Goal: Task Accomplishment & Management: Complete application form

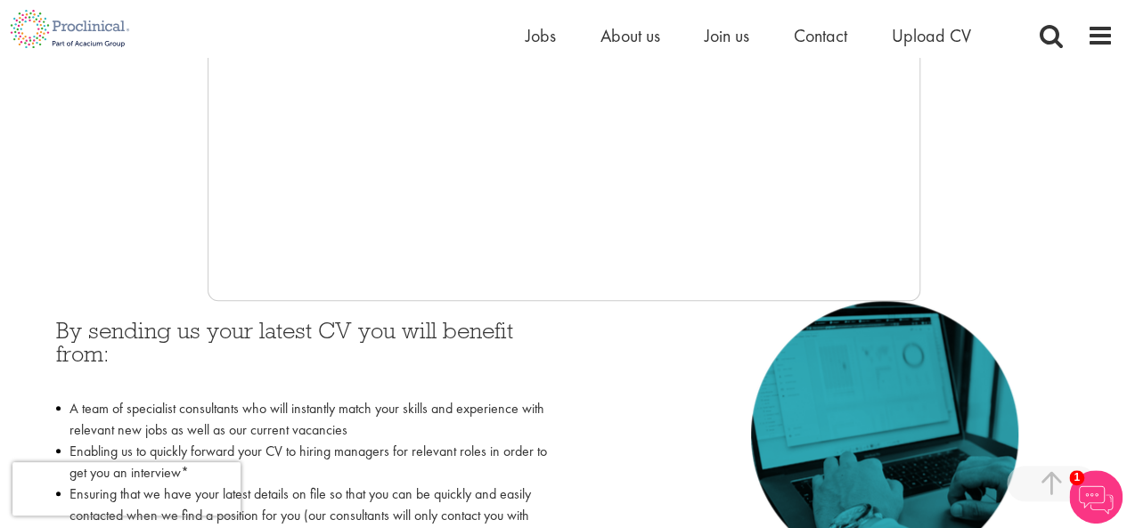
scroll to position [445, 0]
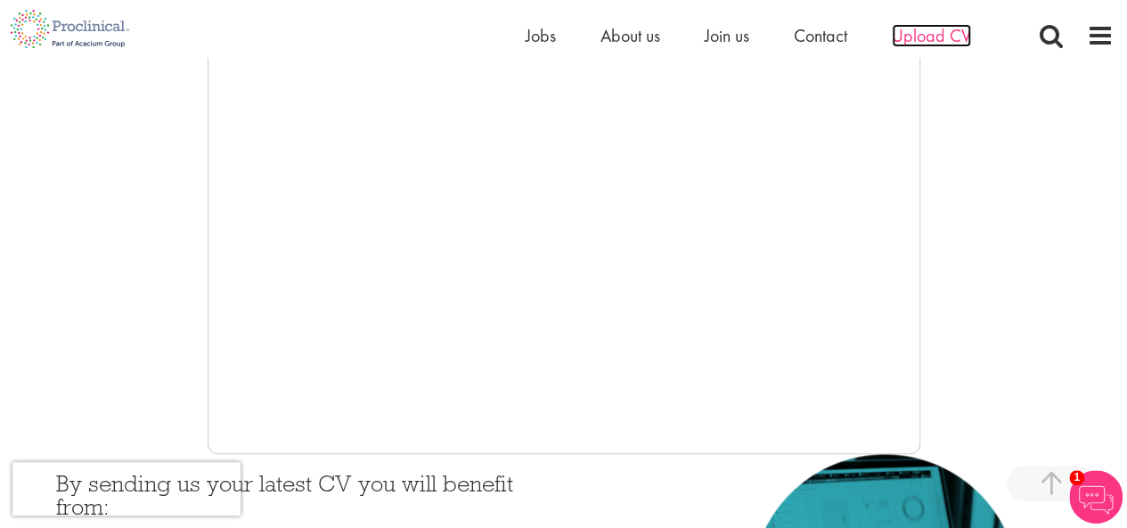
click at [925, 37] on span "Upload CV" at bounding box center [931, 35] width 79 height 23
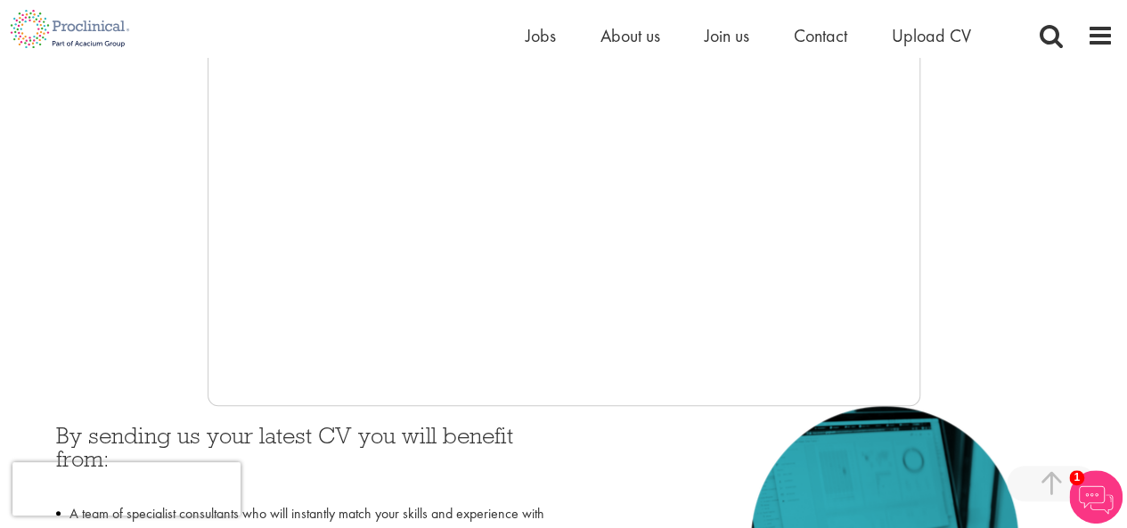
scroll to position [534, 0]
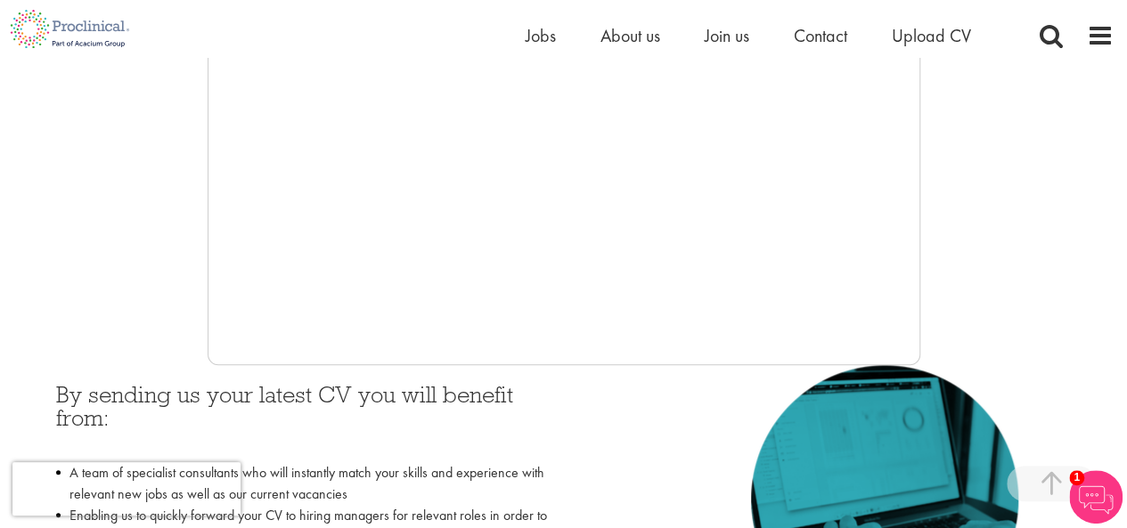
click at [160, 292] on div at bounding box center [563, 98] width 1100 height 534
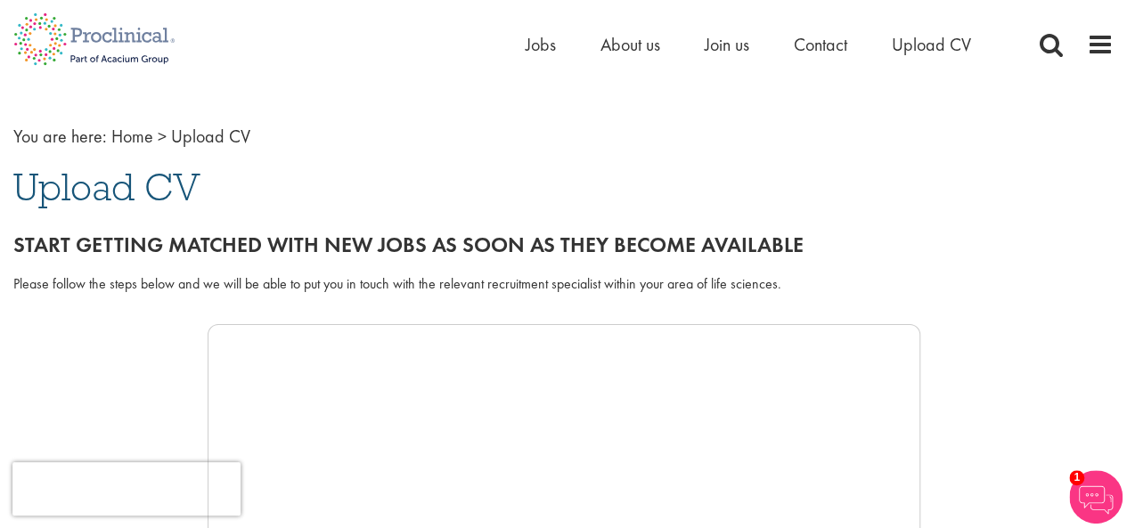
scroll to position [0, 0]
